Goal: Task Accomplishment & Management: Use online tool/utility

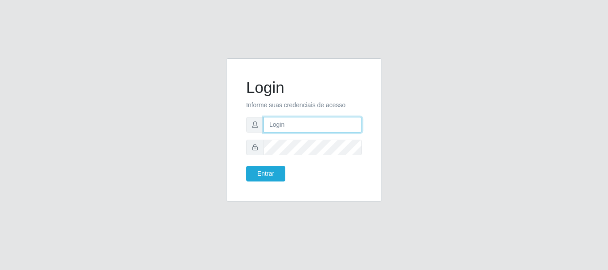
click at [272, 123] on input "text" at bounding box center [313, 125] width 98 height 16
type input "ritaiwof@B5"
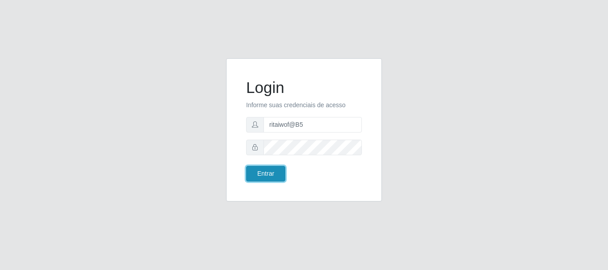
click at [263, 173] on button "Entrar" at bounding box center [265, 174] width 39 height 16
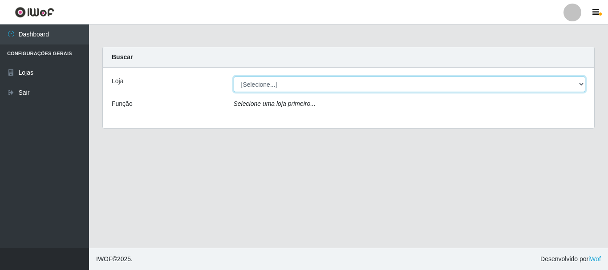
click at [581, 85] on select "[Selecione...] Bemais Supermercados - B5 Anatólia" at bounding box center [410, 85] width 352 height 16
select select "405"
click at [234, 77] on select "[Selecione...] Bemais Supermercados - B5 Anatólia" at bounding box center [410, 85] width 352 height 16
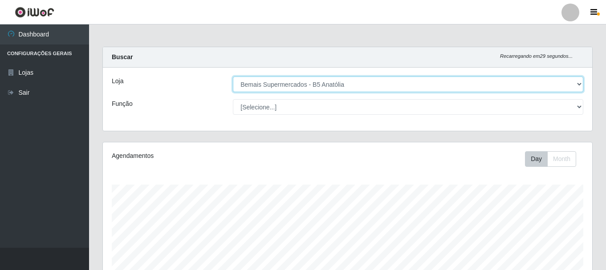
scroll to position [185, 489]
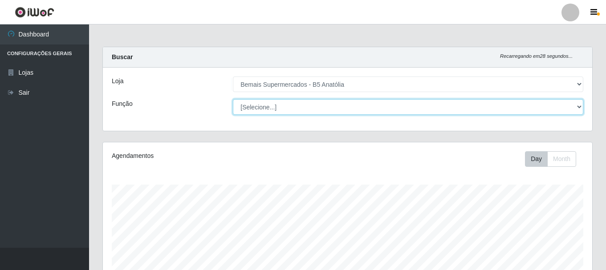
click at [582, 107] on select "[Selecione...] ASG ASG + ASG ++ Auxiliar de Estacionamento Auxiliar de Estacion…" at bounding box center [408, 107] width 350 height 16
click at [233, 99] on select "[Selecione...] ASG ASG + ASG ++ Auxiliar de Estacionamento Auxiliar de Estacion…" at bounding box center [408, 107] width 350 height 16
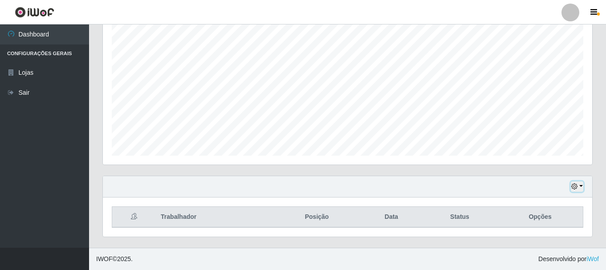
click at [575, 188] on icon "button" at bounding box center [574, 186] width 6 height 6
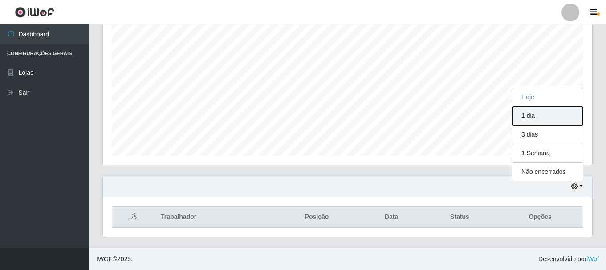
click at [529, 113] on button "1 dia" at bounding box center [547, 116] width 70 height 19
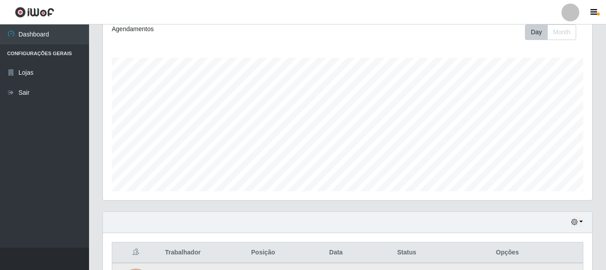
scroll to position [108, 0]
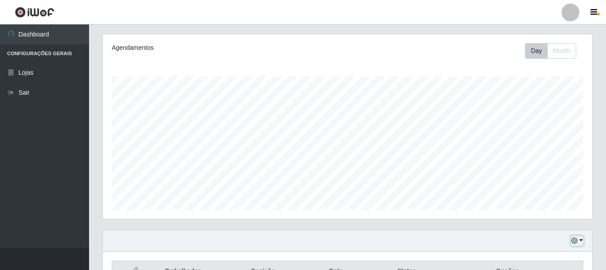
click at [574, 241] on icon "button" at bounding box center [574, 241] width 6 height 6
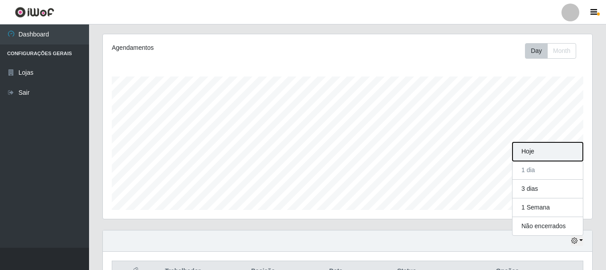
click at [532, 153] on button "Hoje" at bounding box center [547, 151] width 70 height 19
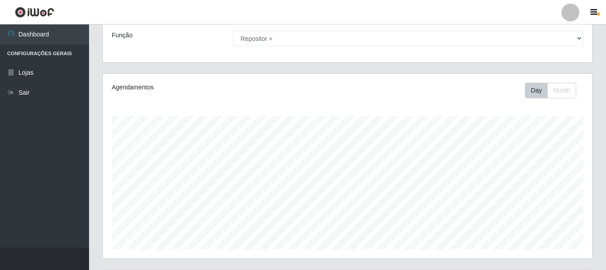
scroll to position [0, 0]
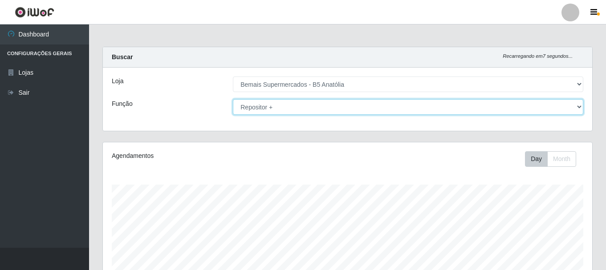
click at [580, 106] on select "[Selecione...] ASG ASG + ASG ++ Auxiliar de Estacionamento Auxiliar de Estacion…" at bounding box center [408, 107] width 350 height 16
select select "24"
click at [233, 99] on select "[Selecione...] ASG ASG + ASG ++ Auxiliar de Estacionamento Auxiliar de Estacion…" at bounding box center [408, 107] width 350 height 16
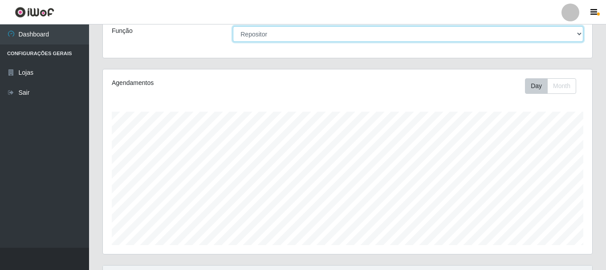
scroll to position [162, 0]
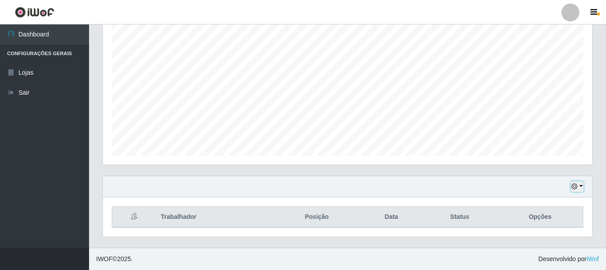
click at [574, 189] on icon "button" at bounding box center [574, 186] width 6 height 6
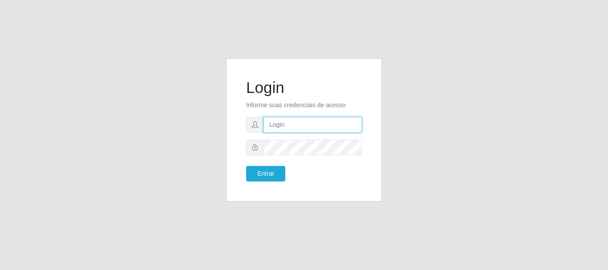
click at [289, 126] on input "text" at bounding box center [313, 125] width 98 height 16
type input "ritaiwof@B5"
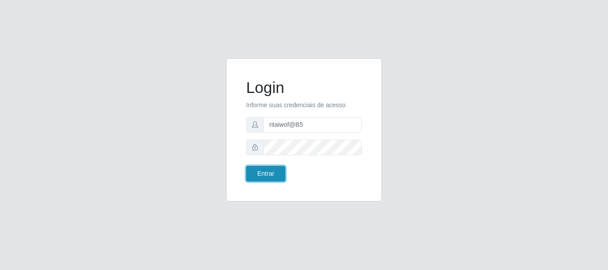
click at [264, 172] on button "Entrar" at bounding box center [265, 174] width 39 height 16
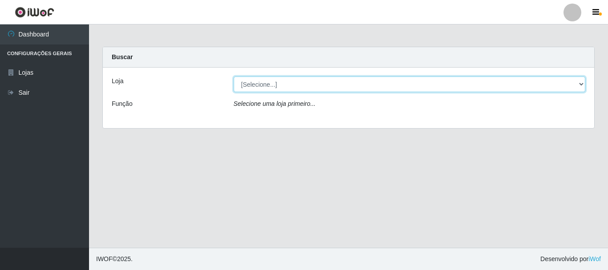
click at [581, 85] on select "[Selecione...] Bemais Supermercados - B5 Anatólia" at bounding box center [410, 85] width 352 height 16
select select "405"
click at [234, 77] on select "[Selecione...] Bemais Supermercados - B5 Anatólia" at bounding box center [410, 85] width 352 height 16
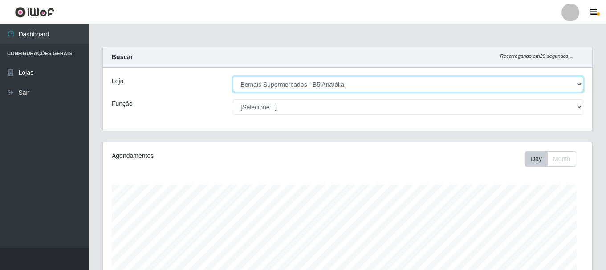
scroll to position [185, 489]
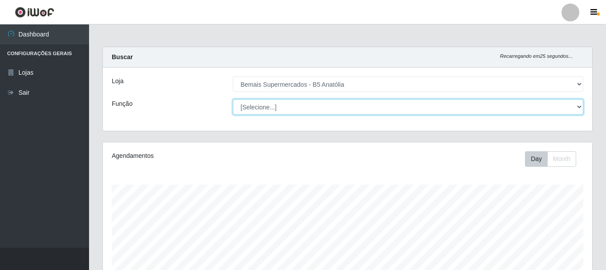
click at [578, 108] on select "[Selecione...] ASG ASG + ASG ++ Auxiliar de Estacionamento Auxiliar de Estacion…" at bounding box center [408, 107] width 350 height 16
click at [233, 99] on select "[Selecione...] ASG ASG + ASG ++ Auxiliar de Estacionamento Auxiliar de Estacion…" at bounding box center [408, 107] width 350 height 16
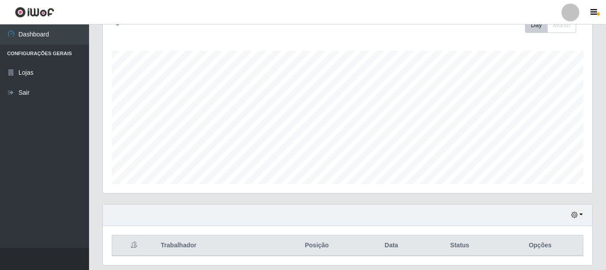
scroll to position [162, 0]
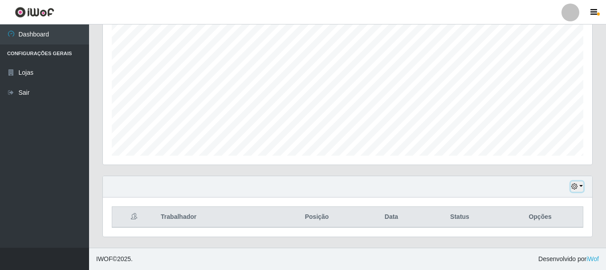
click at [573, 185] on icon "button" at bounding box center [574, 186] width 6 height 6
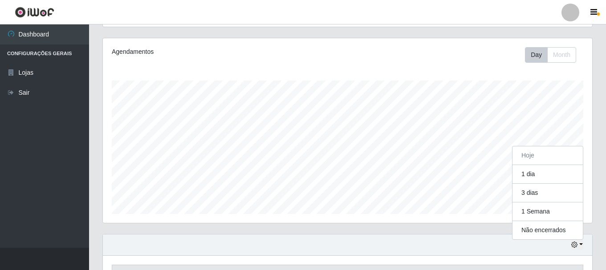
scroll to position [0, 0]
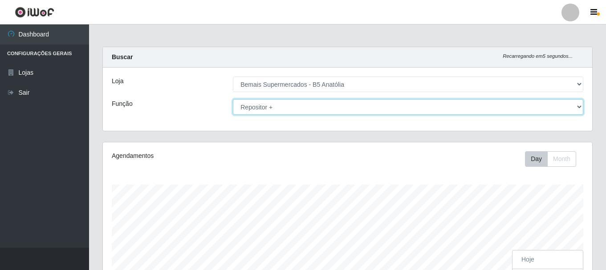
click at [578, 107] on select "[Selecione...] ASG ASG + ASG ++ Auxiliar de Estacionamento Auxiliar de Estacion…" at bounding box center [408, 107] width 350 height 16
click at [233, 99] on select "[Selecione...] ASG ASG + ASG ++ Auxiliar de Estacionamento Auxiliar de Estacion…" at bounding box center [408, 107] width 350 height 16
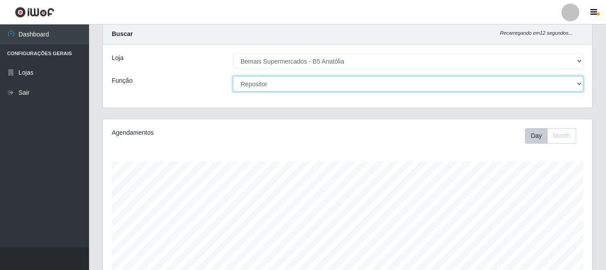
scroll to position [162, 0]
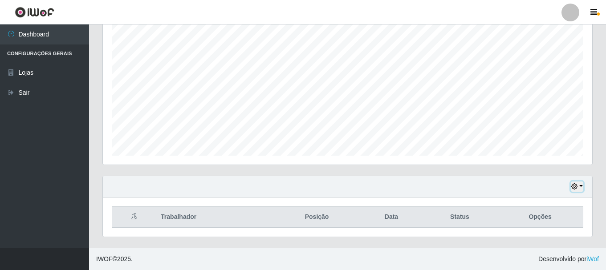
click at [572, 186] on icon "button" at bounding box center [574, 186] width 6 height 6
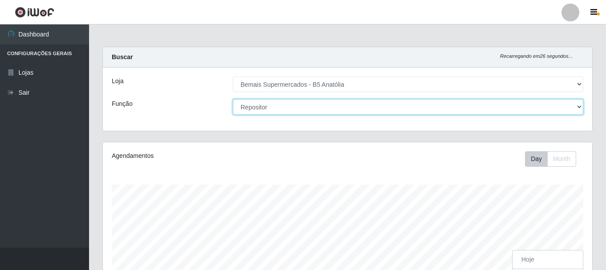
click at [578, 109] on select "[Selecione...] ASG ASG + ASG ++ Auxiliar de Estacionamento Auxiliar de Estacion…" at bounding box center [408, 107] width 350 height 16
select select "86"
click at [233, 99] on select "[Selecione...] ASG ASG + ASG ++ Auxiliar de Estacionamento Auxiliar de Estacion…" at bounding box center [408, 107] width 350 height 16
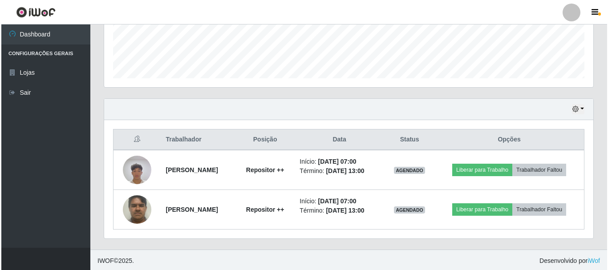
scroll to position [242, 0]
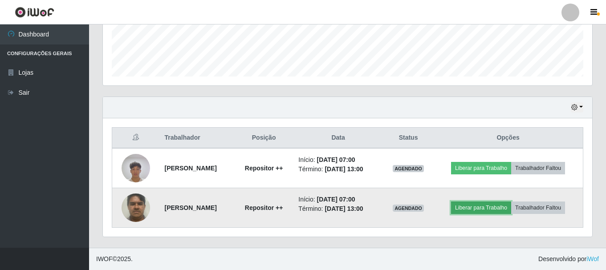
click at [491, 209] on button "Liberar para Trabalho" at bounding box center [481, 208] width 60 height 12
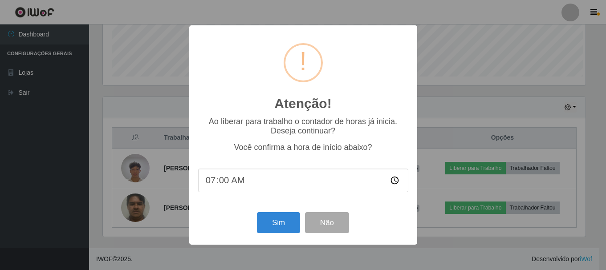
scroll to position [185, 485]
click at [275, 225] on button "Sim" at bounding box center [279, 222] width 43 height 21
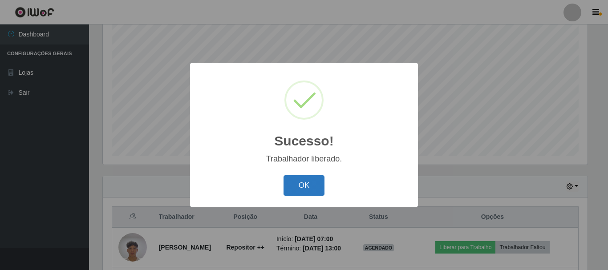
click at [300, 187] on button "OK" at bounding box center [304, 185] width 41 height 21
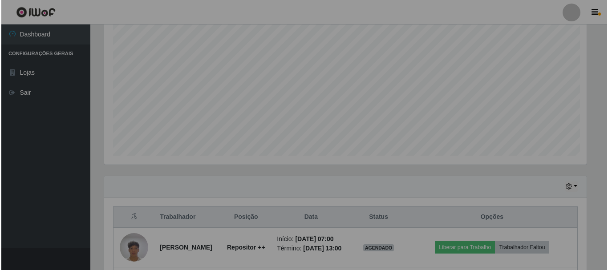
scroll to position [185, 489]
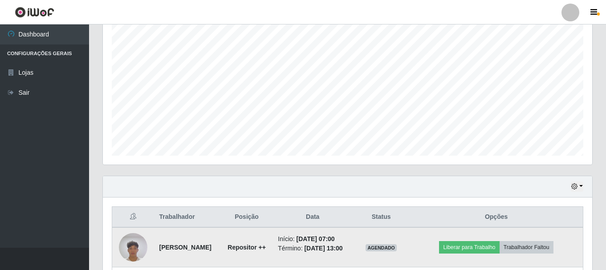
click at [131, 250] on img at bounding box center [133, 247] width 28 height 38
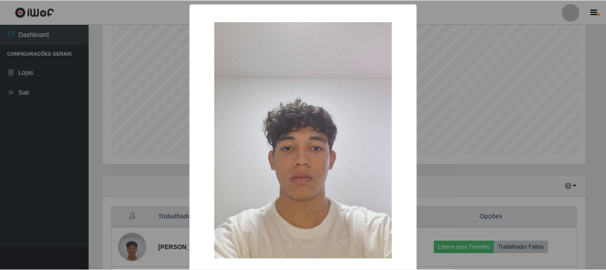
scroll to position [185, 485]
click at [434, 44] on div "× OK Cancel" at bounding box center [304, 135] width 608 height 270
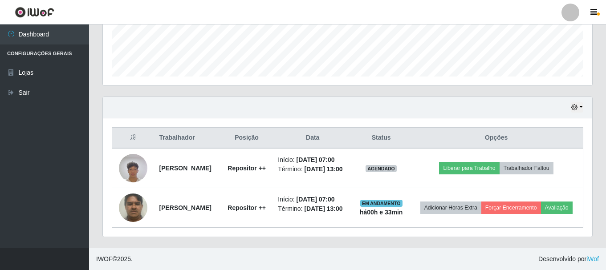
scroll to position [255, 0]
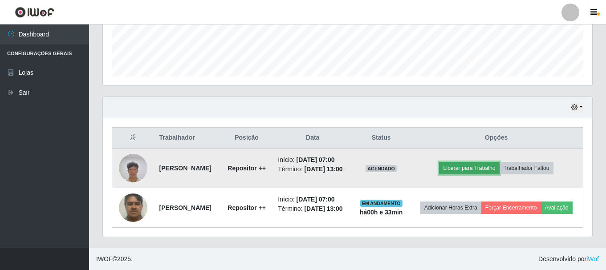
click at [470, 162] on button "Liberar para Trabalho" at bounding box center [469, 168] width 60 height 12
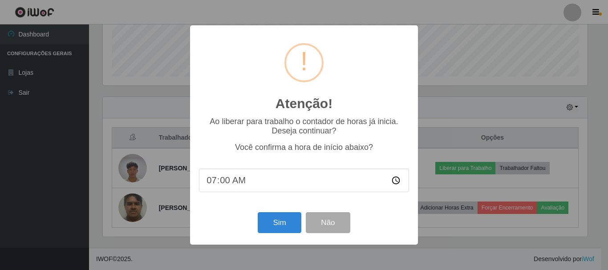
click at [235, 182] on input "07:00" at bounding box center [304, 181] width 210 height 24
click at [218, 182] on input "07:00" at bounding box center [304, 181] width 210 height 24
click at [221, 186] on input "07:00" at bounding box center [304, 181] width 210 height 24
type input "07:30"
click at [279, 228] on button "Sim" at bounding box center [279, 222] width 43 height 21
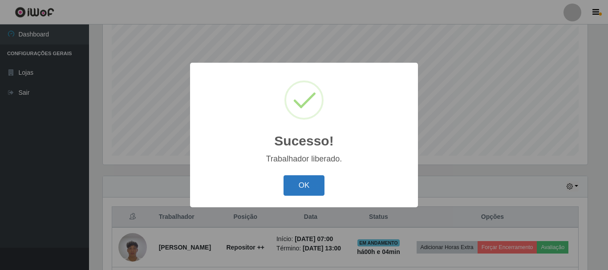
click at [306, 190] on button "OK" at bounding box center [304, 185] width 41 height 21
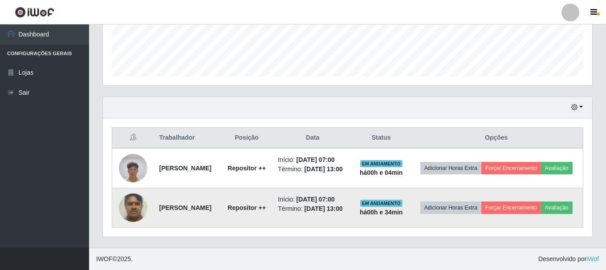
scroll to position [255, 0]
